Goal: Information Seeking & Learning: Understand process/instructions

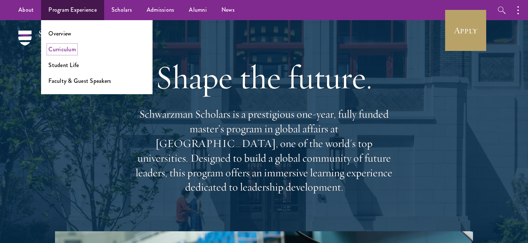
click at [69, 51] on link "Curriculum" at bounding box center [62, 49] width 28 height 8
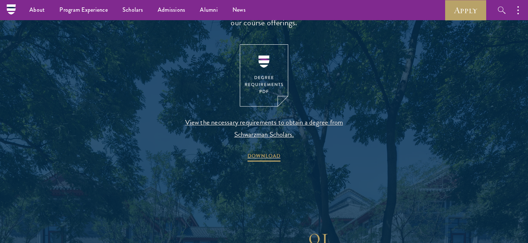
scroll to position [775, 0]
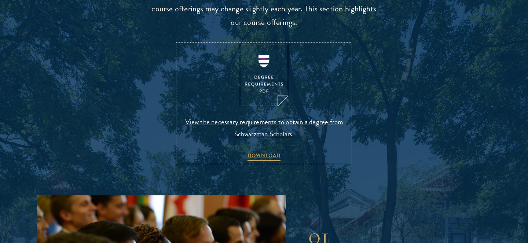
click at [228, 83] on link "View the necessary requirements to obtain a degree from Schwarzman Scholars. DO…" at bounding box center [264, 103] width 172 height 119
click at [250, 137] on span "View the necessary requirements to obtain a degree from Schwarzman Scholars." at bounding box center [264, 128] width 172 height 24
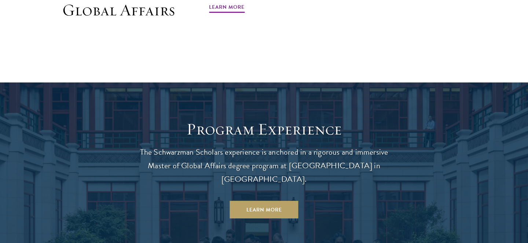
scroll to position [616, 0]
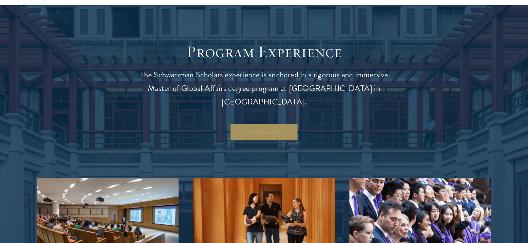
click at [279, 124] on link "Learn More" at bounding box center [264, 133] width 69 height 18
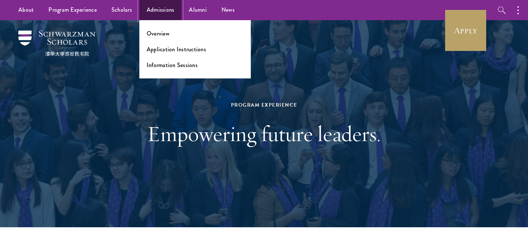
click at [161, 8] on link "Admissions" at bounding box center [160, 10] width 43 height 20
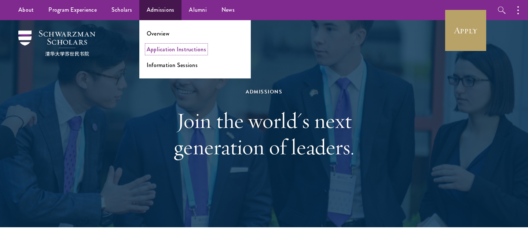
click at [165, 50] on link "Application Instructions" at bounding box center [176, 49] width 59 height 8
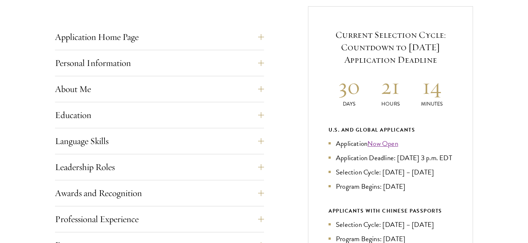
scroll to position [306, 0]
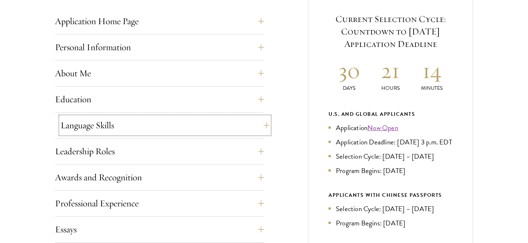
click at [179, 126] on button "Language Skills" at bounding box center [165, 126] width 209 height 18
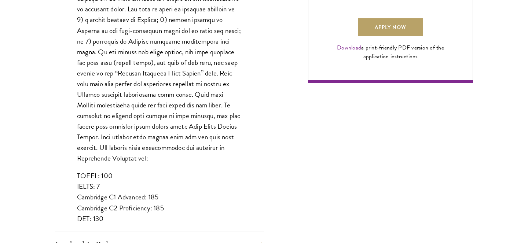
scroll to position [575, 0]
